Goal: Transaction & Acquisition: Download file/media

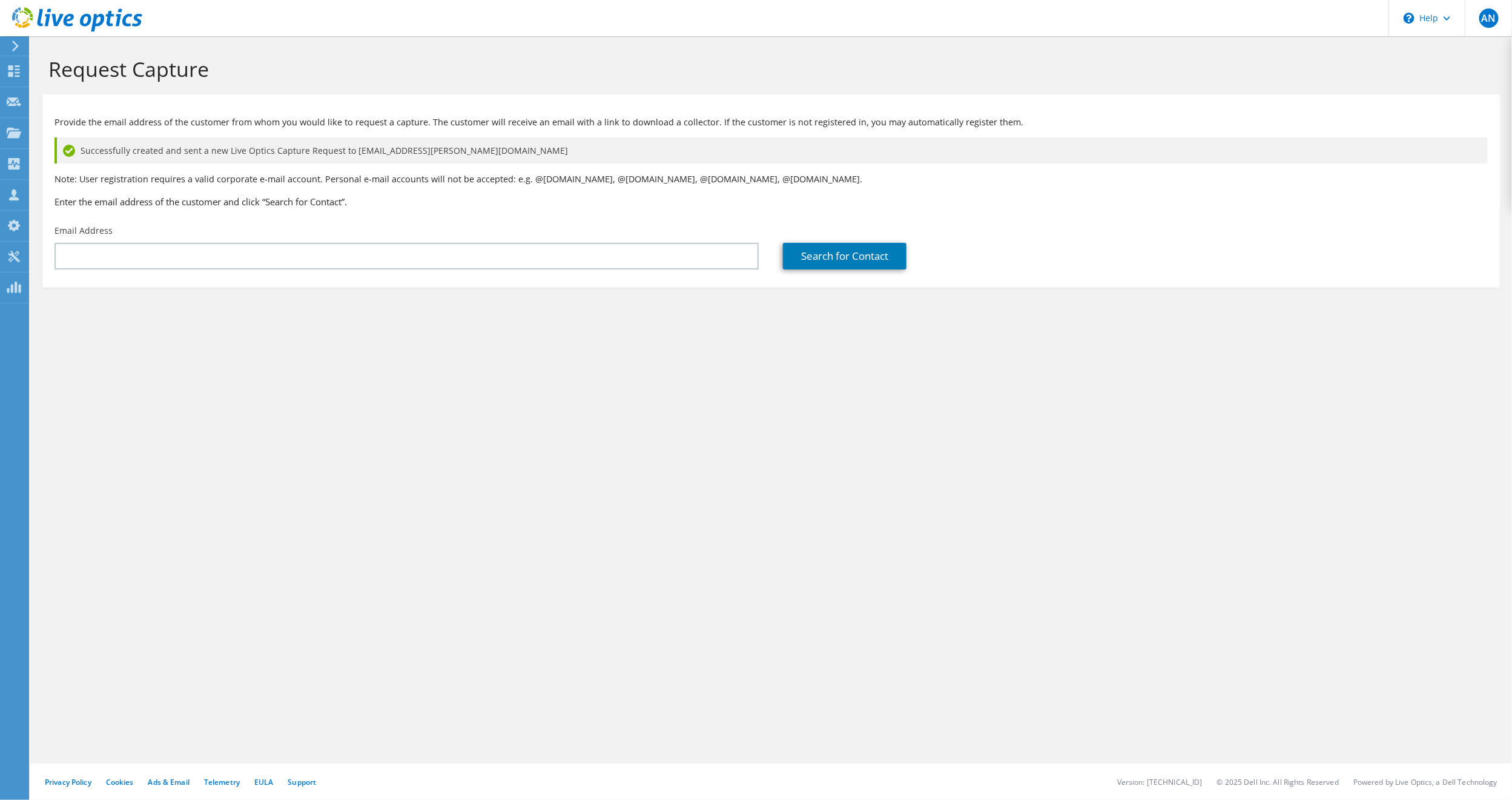
click at [56, 17] on icon at bounding box center [77, 20] width 130 height 25
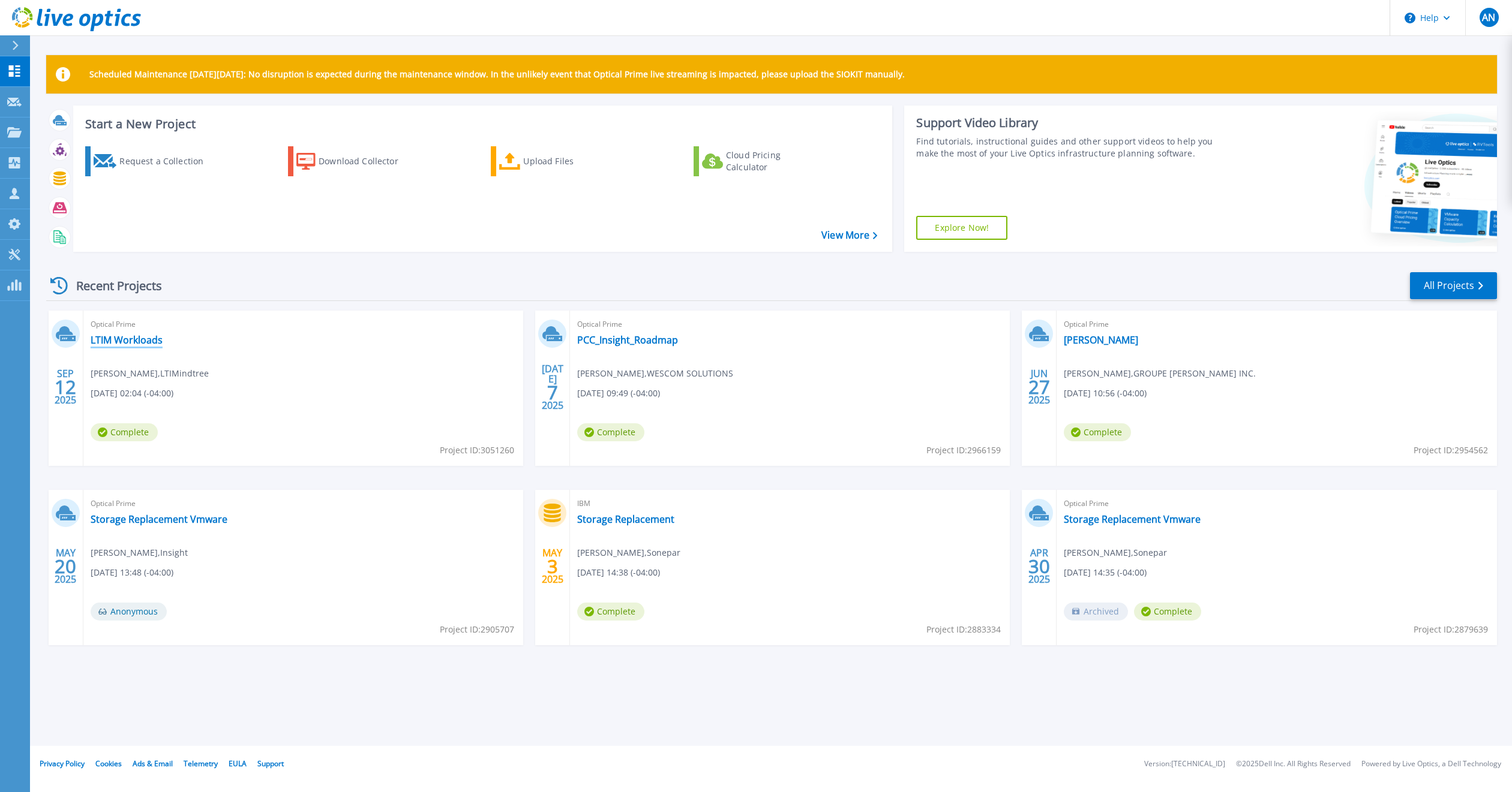
click at [143, 339] on link "LTIM Workloads" at bounding box center [126, 340] width 72 height 12
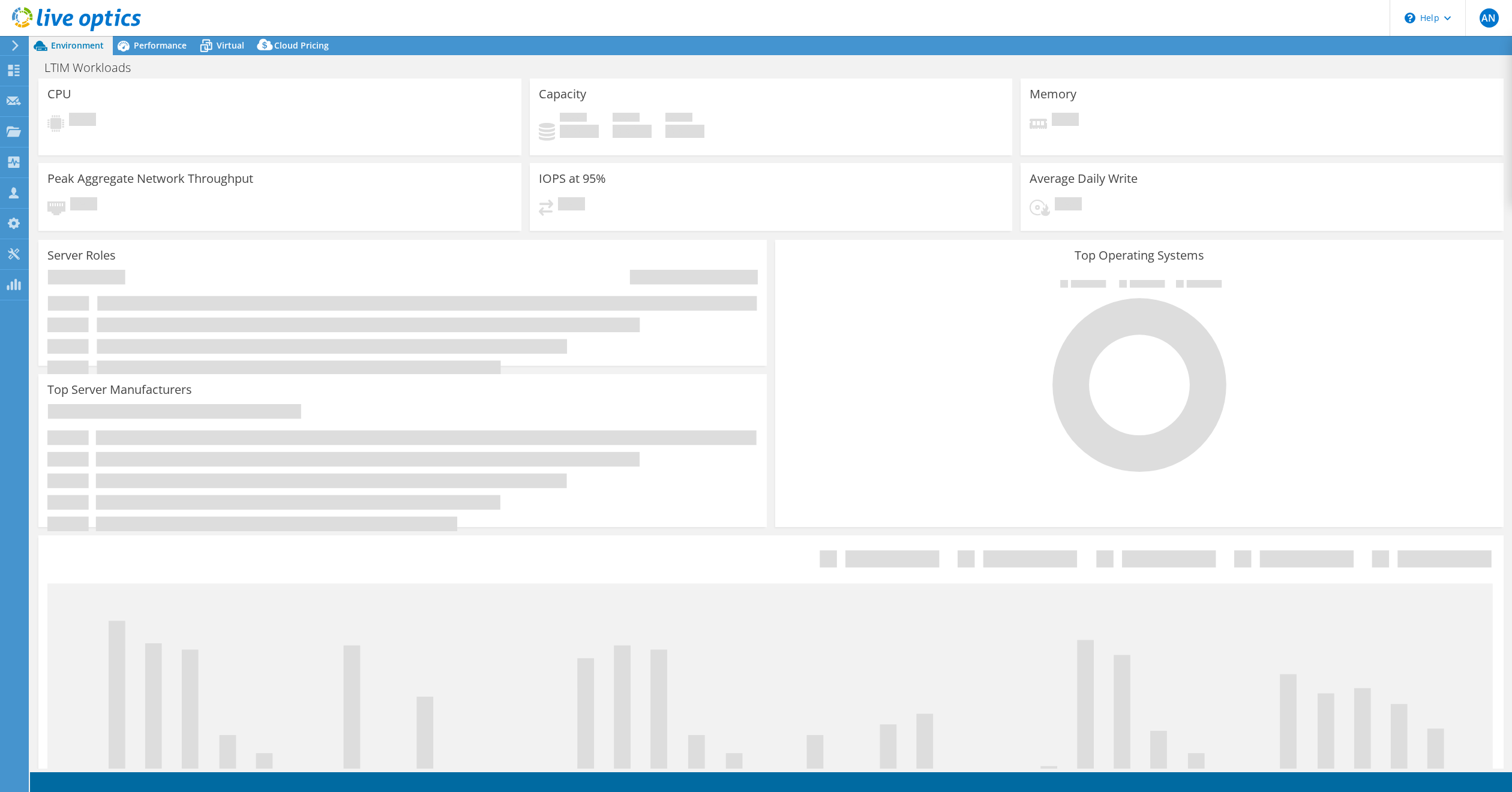
select select "[GEOGRAPHIC_DATA]"
select select "CAD"
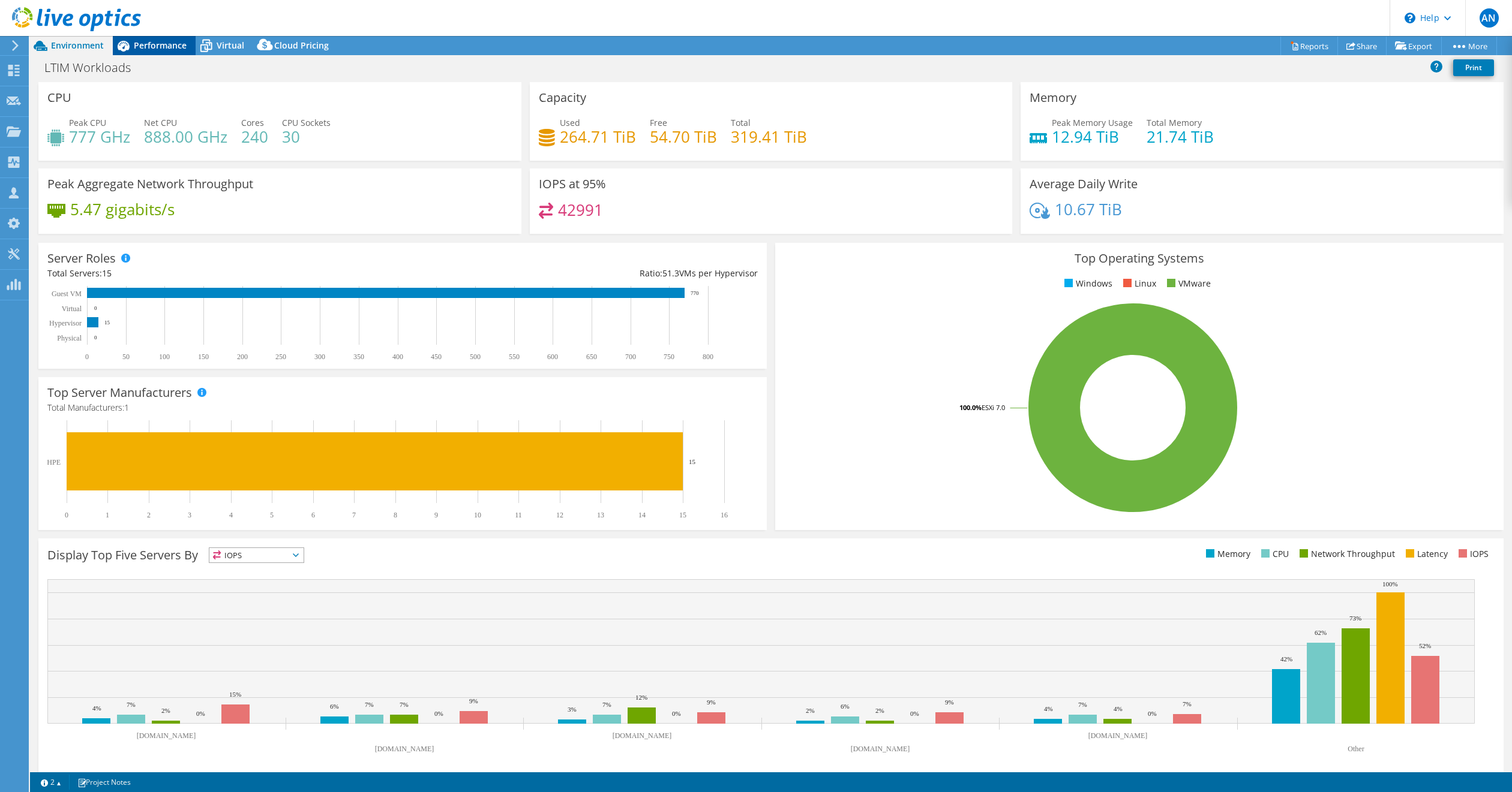
click at [161, 41] on span "Performance" at bounding box center [160, 45] width 53 height 11
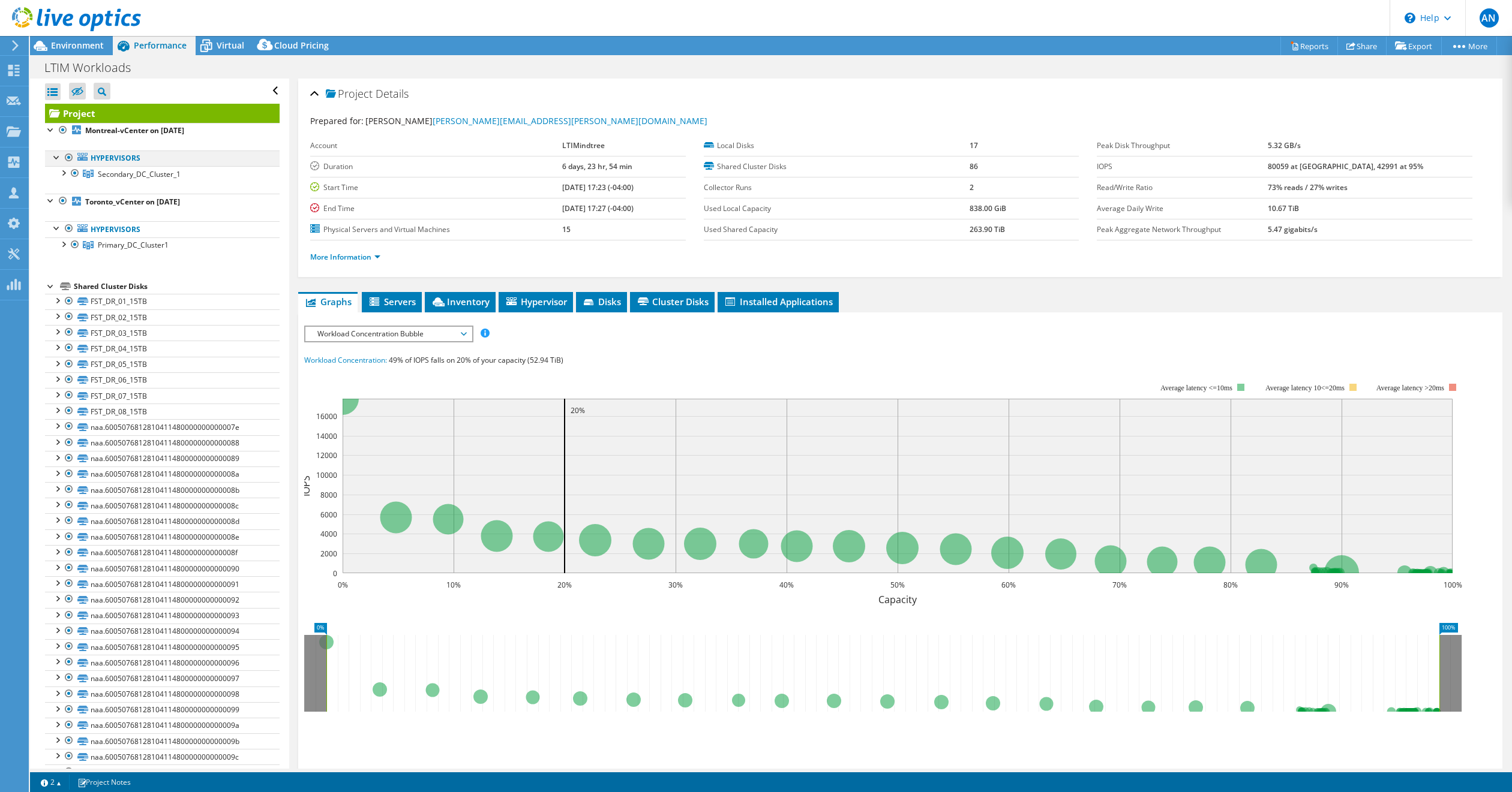
click at [67, 156] on div at bounding box center [69, 157] width 12 height 14
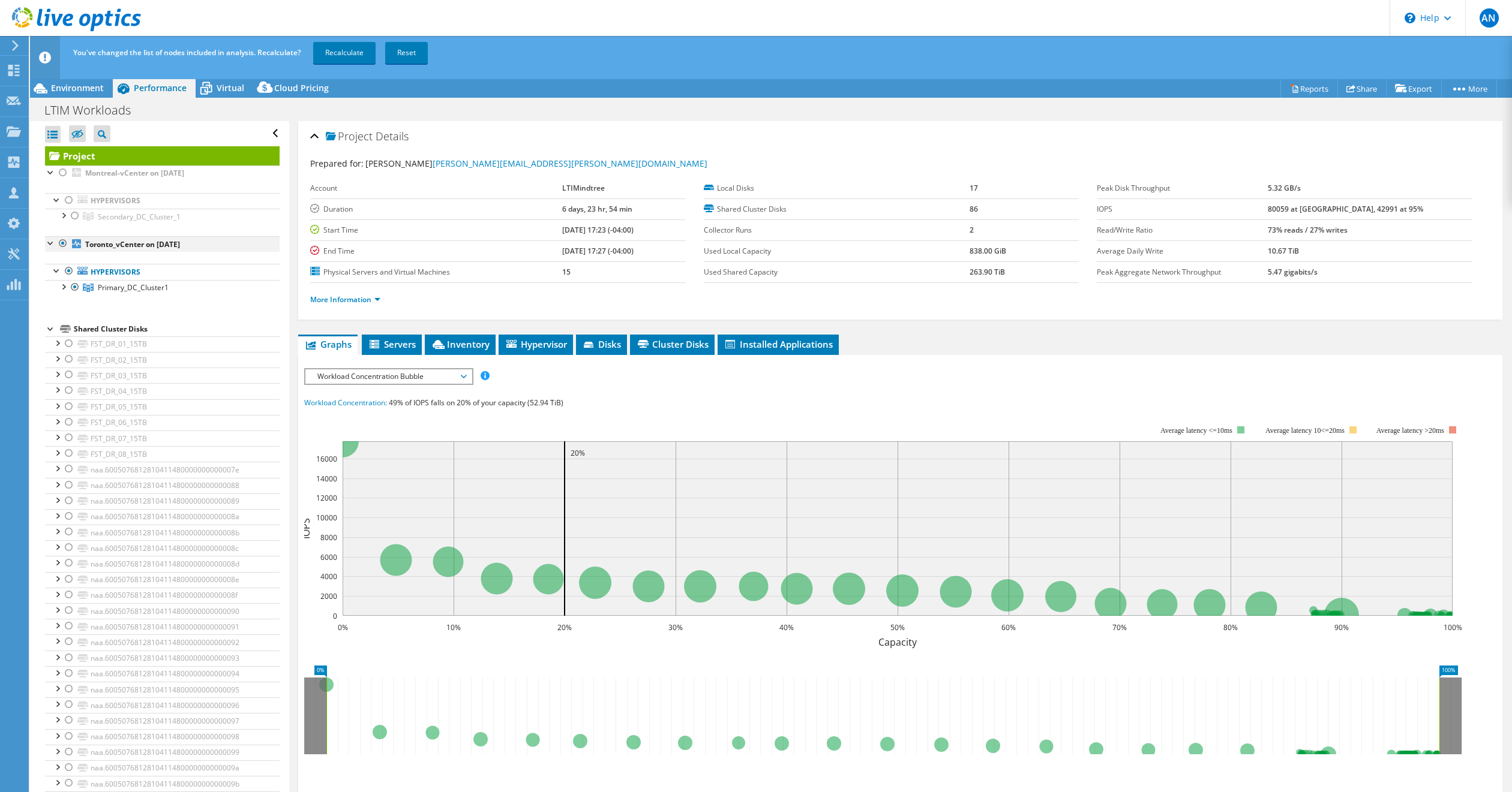
click at [51, 245] on div at bounding box center [51, 242] width 12 height 12
click at [340, 51] on link "Recalculate" at bounding box center [344, 53] width 62 height 22
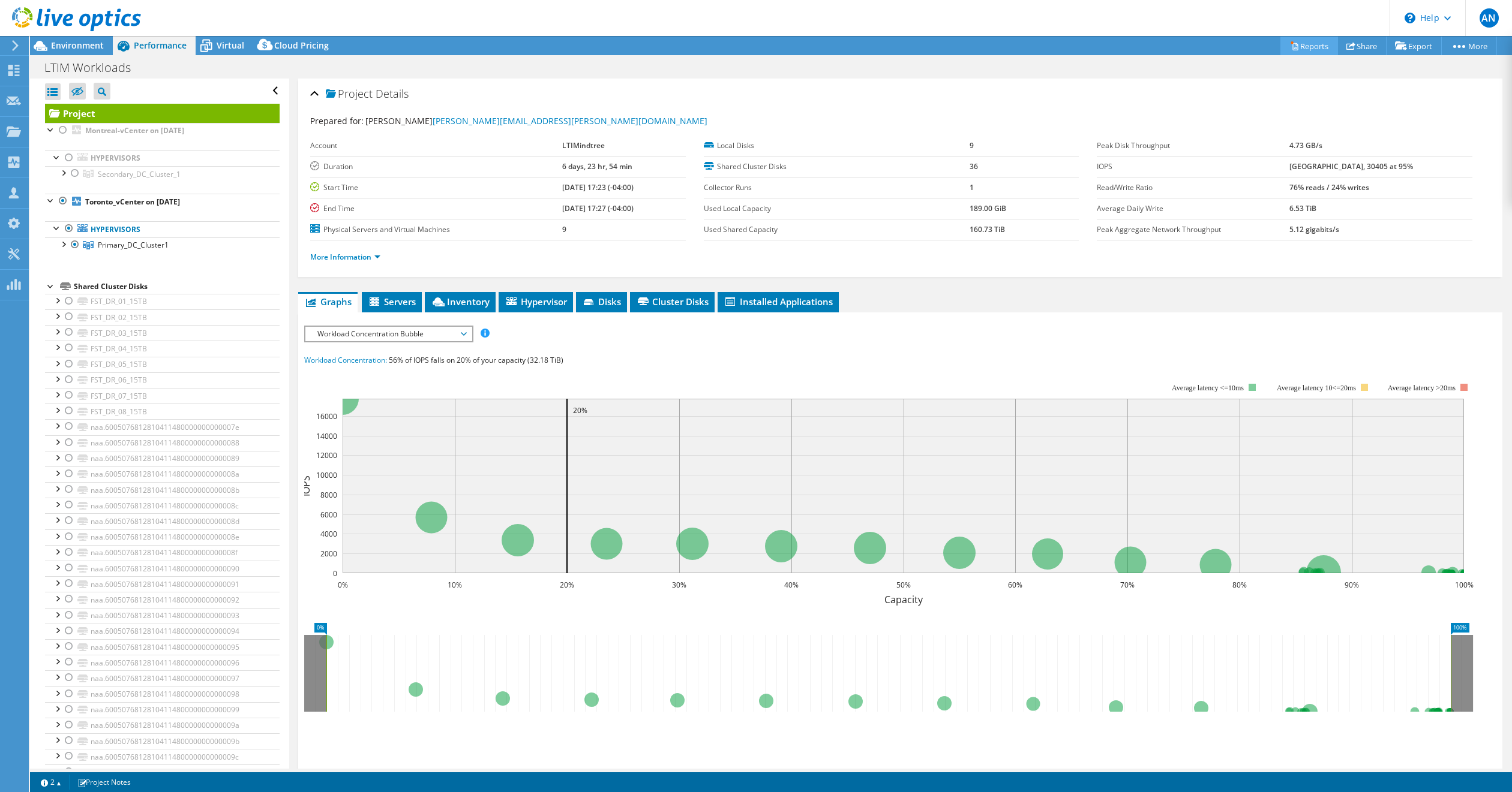
click at [1303, 44] on link "Reports" at bounding box center [1309, 46] width 57 height 19
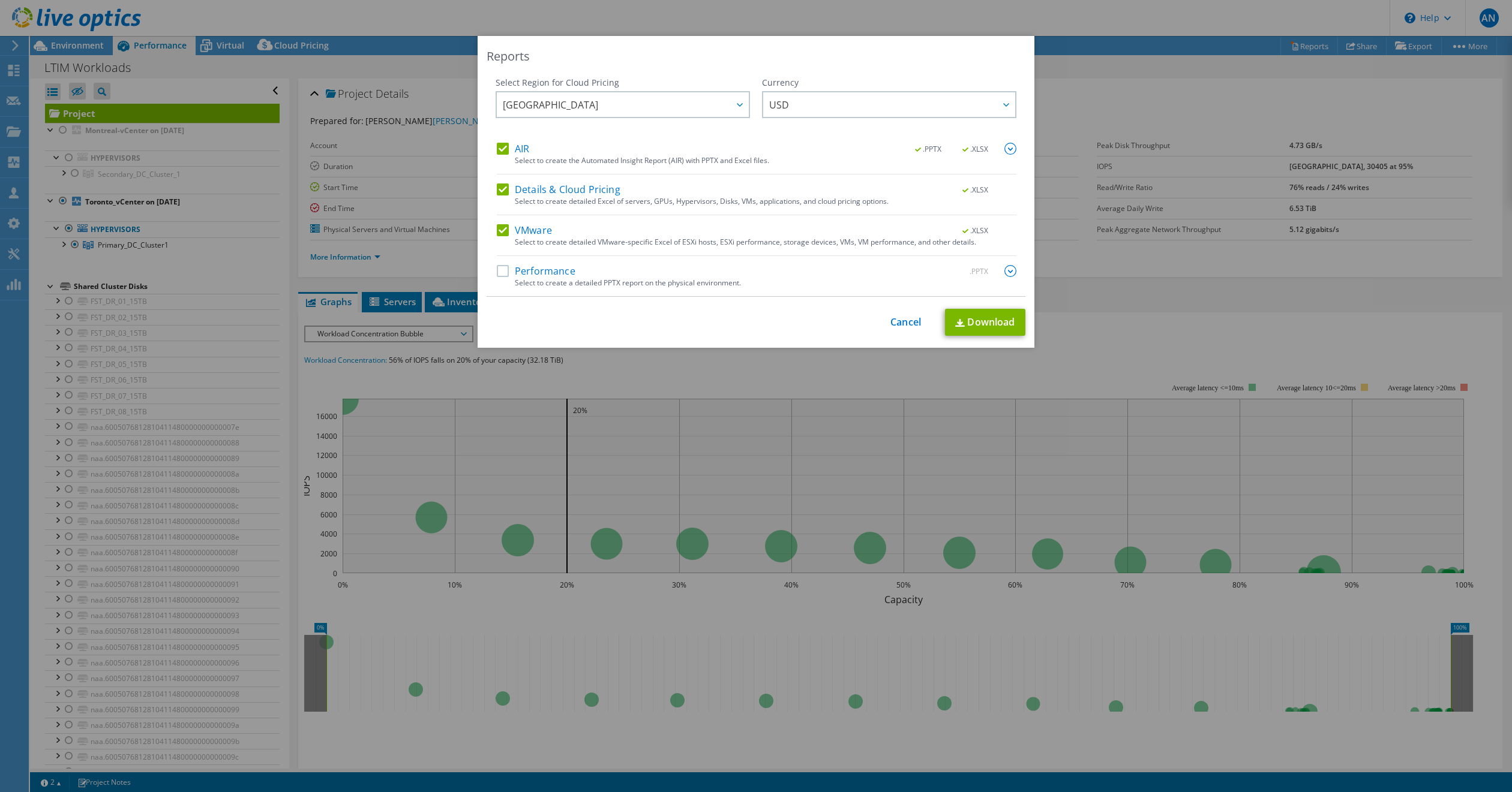
click at [499, 276] on label "Performance" at bounding box center [536, 271] width 79 height 12
click at [0, 0] on input "Performance" at bounding box center [0, 0] width 0 height 0
click at [1003, 105] on icon at bounding box center [1006, 105] width 6 height 4
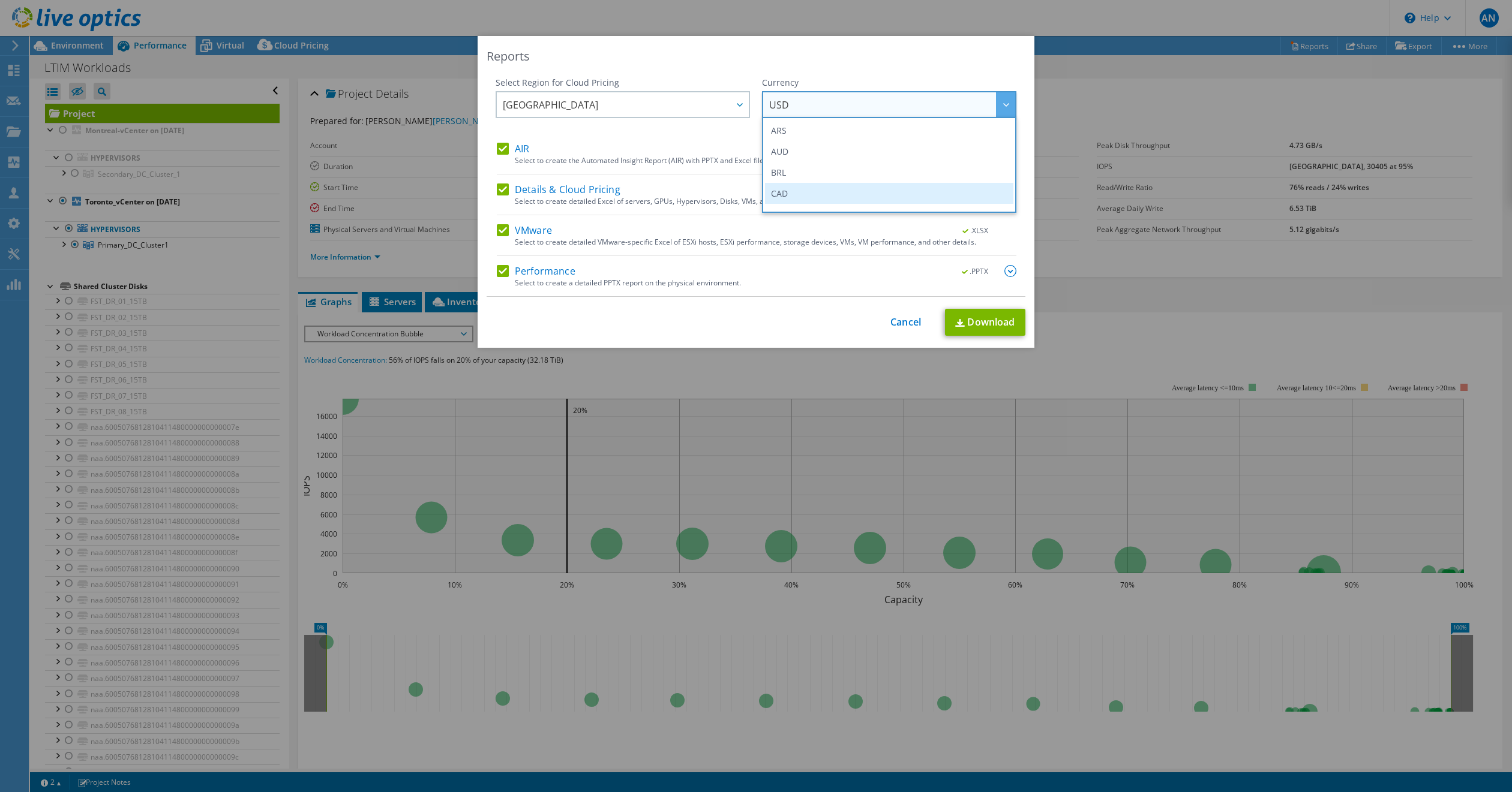
click at [795, 193] on li "CAD" at bounding box center [889, 193] width 248 height 21
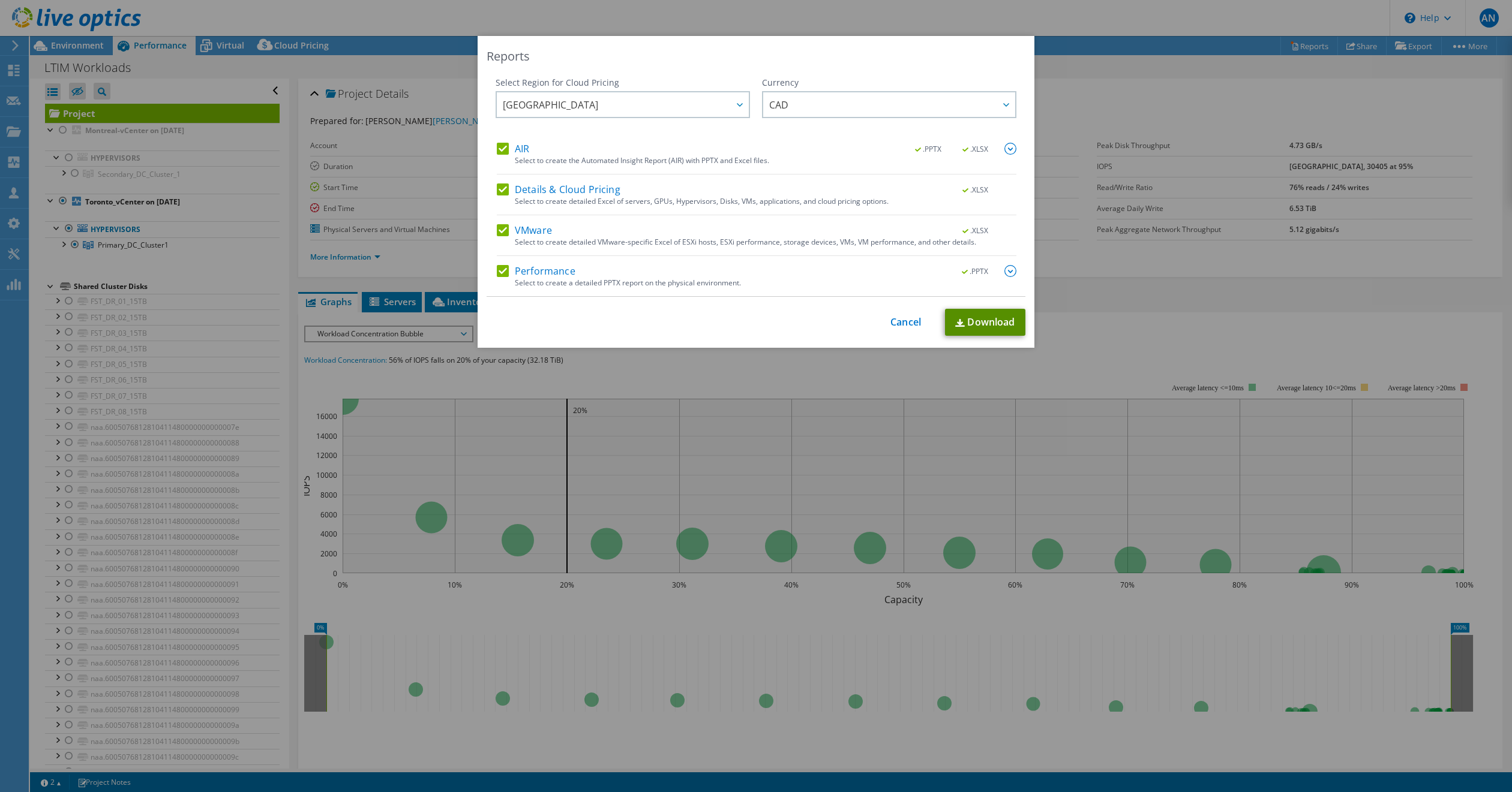
click at [983, 322] on link "Download" at bounding box center [984, 322] width 80 height 27
